Goal: Navigation & Orientation: Understand site structure

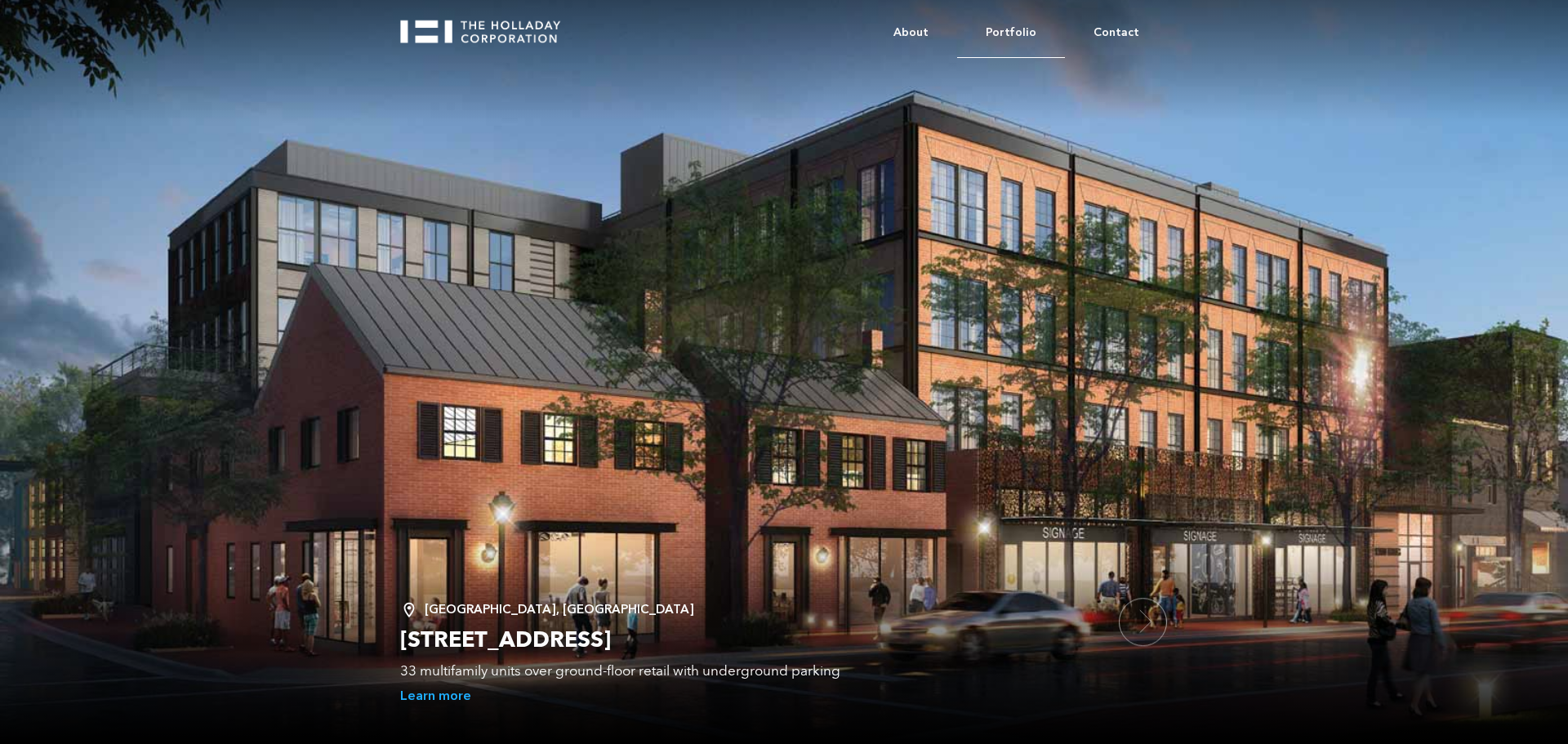
click at [1018, 34] on link "Portfolio" at bounding box center [1010, 33] width 108 height 50
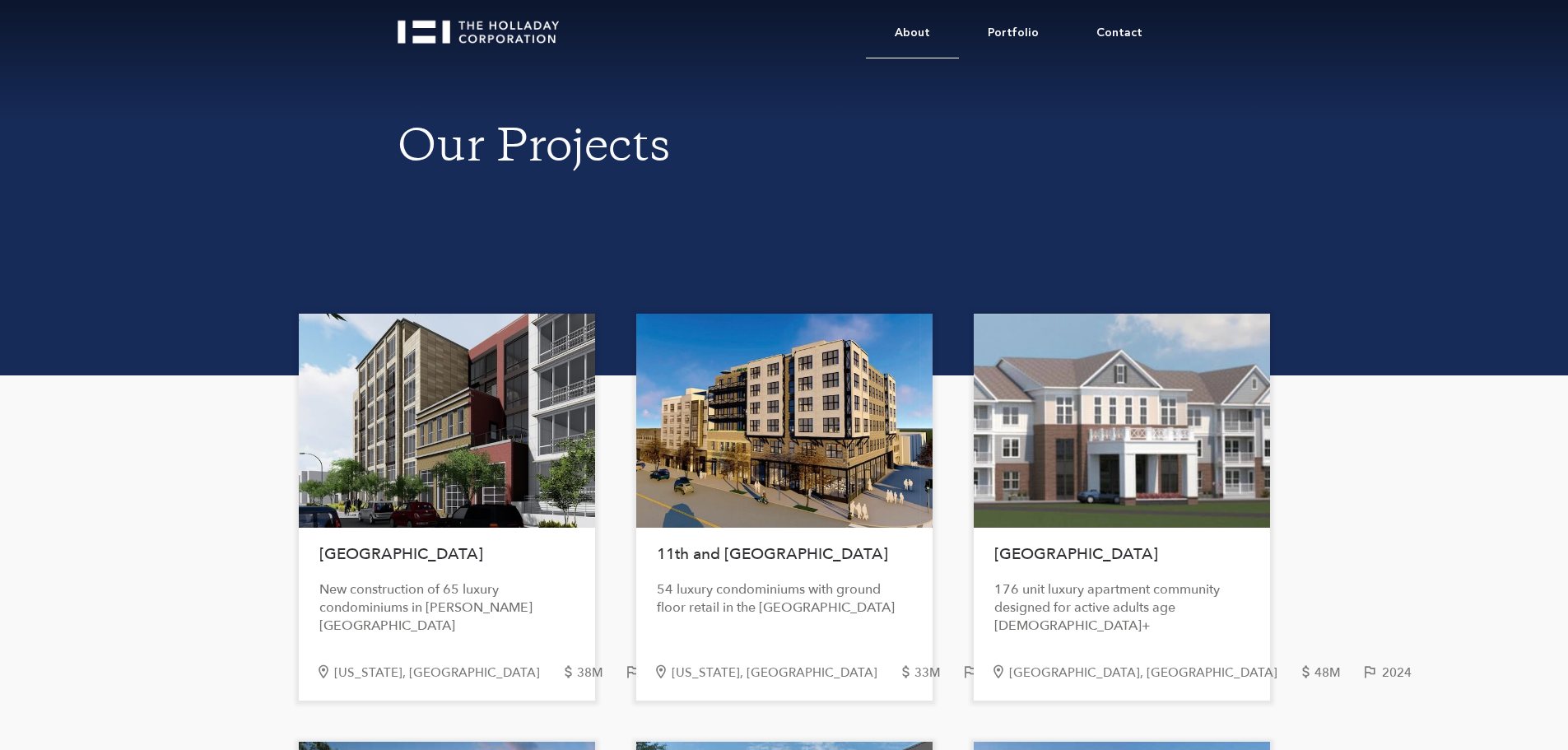
click at [919, 37] on link "About" at bounding box center [912, 33] width 93 height 51
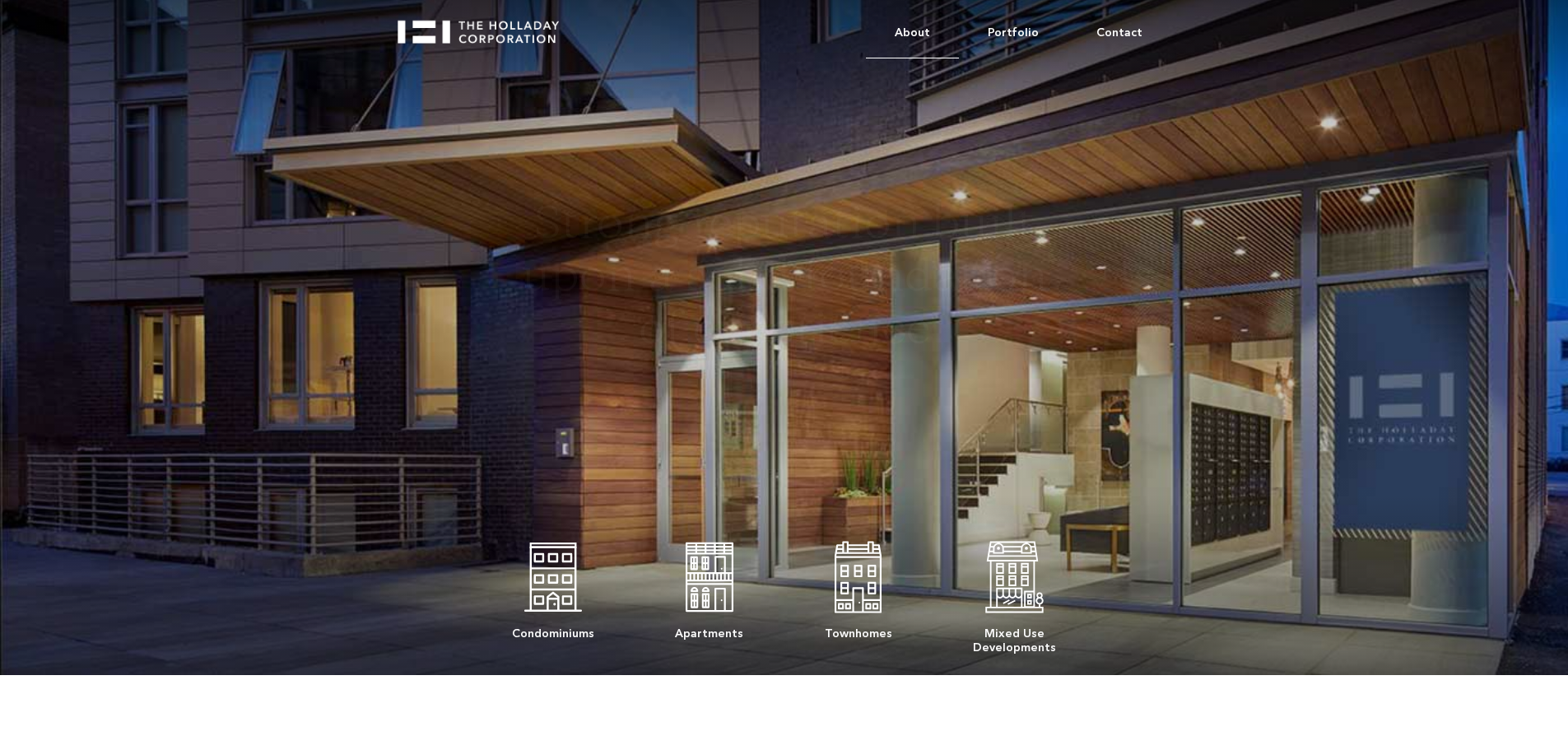
drag, startPoint x: 0, startPoint y: 0, endPoint x: 916, endPoint y: 42, distance: 917.0
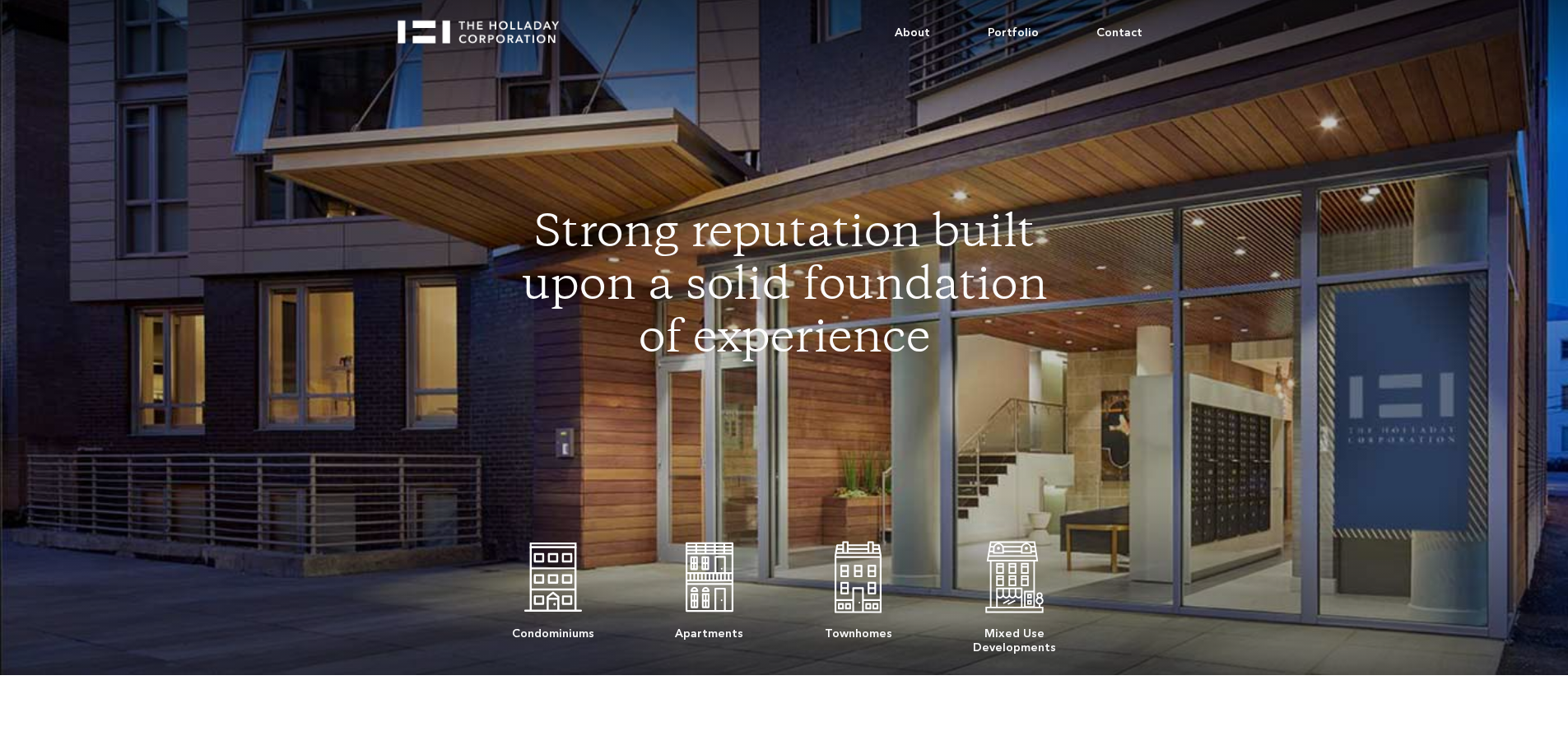
drag, startPoint x: 916, startPoint y: 42, endPoint x: 573, endPoint y: 223, distance: 387.8
click at [570, 213] on h1 "Strong reputation built upon a solid foundation of experience" at bounding box center [784, 288] width 542 height 158
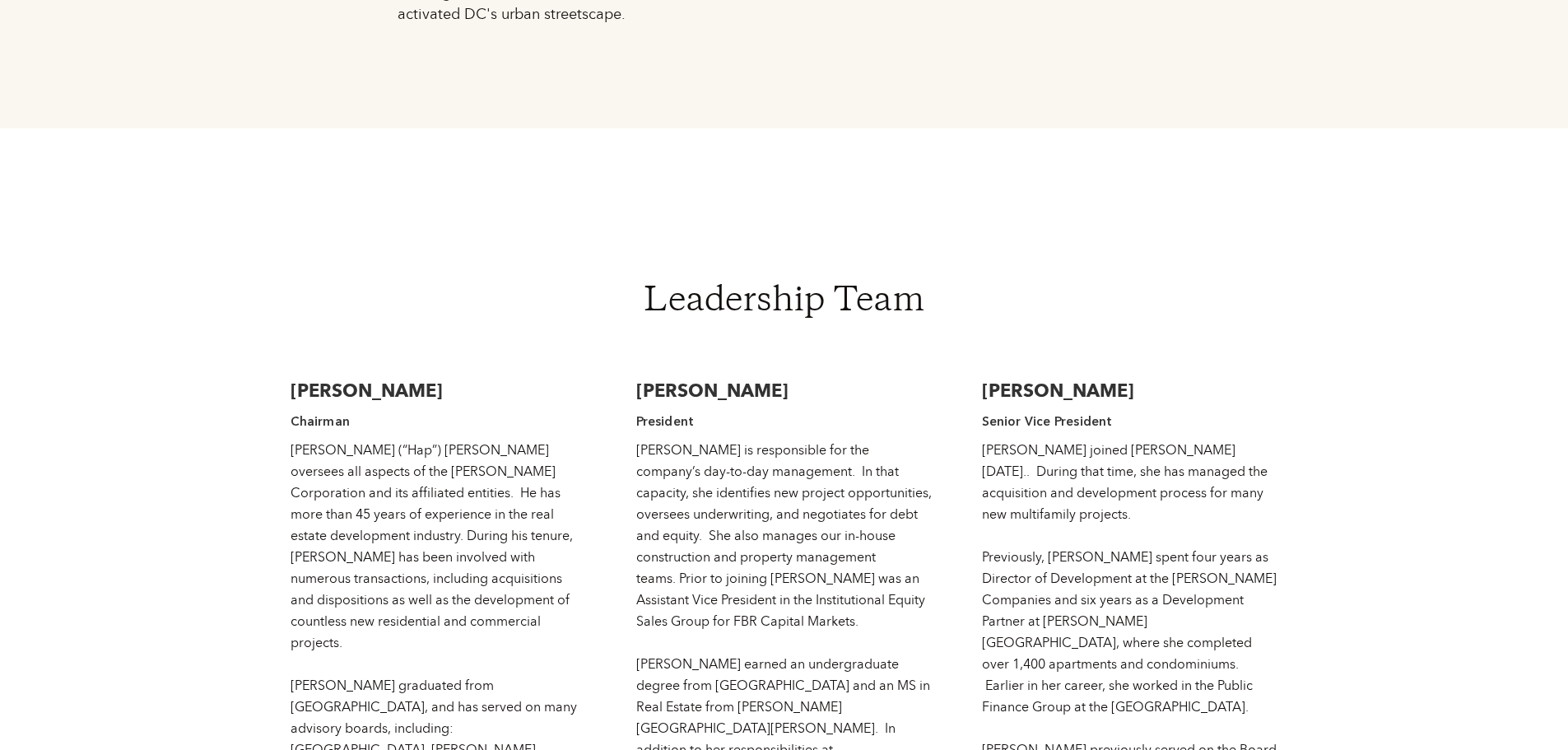
scroll to position [2717, 0]
